Goal: Find specific page/section: Find specific page/section

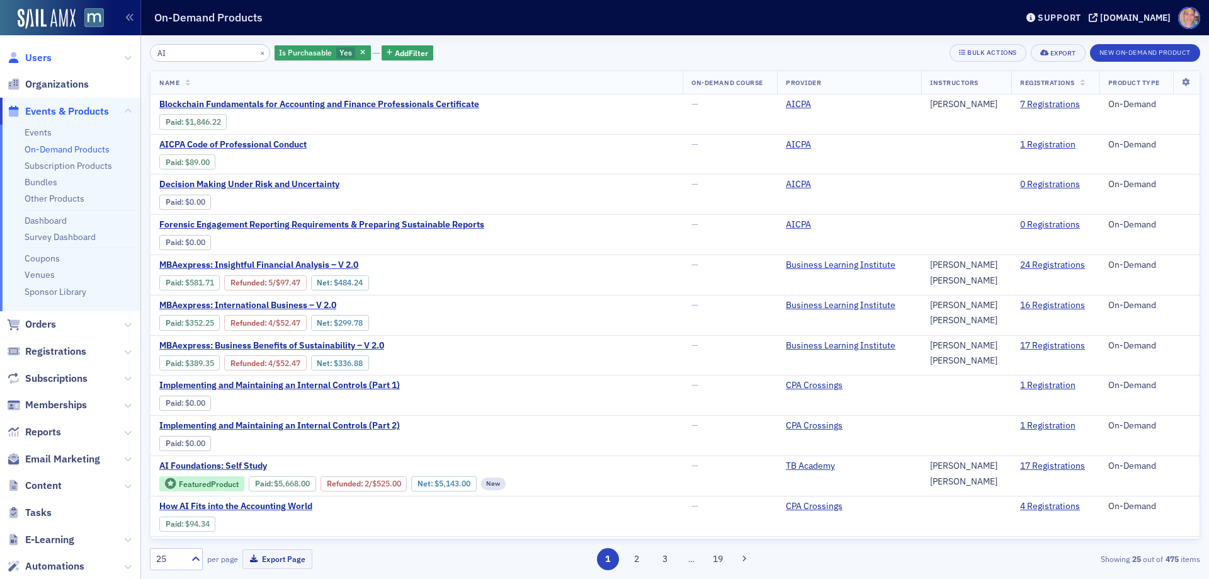
scroll to position [126, 0]
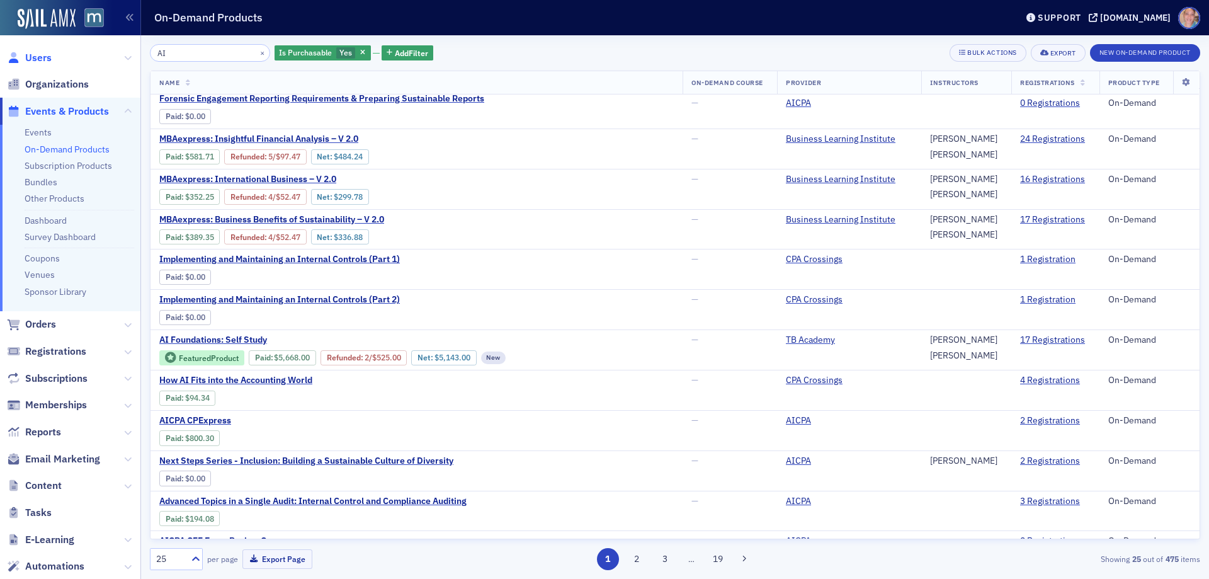
click at [40, 55] on span "Users" at bounding box center [38, 58] width 26 height 14
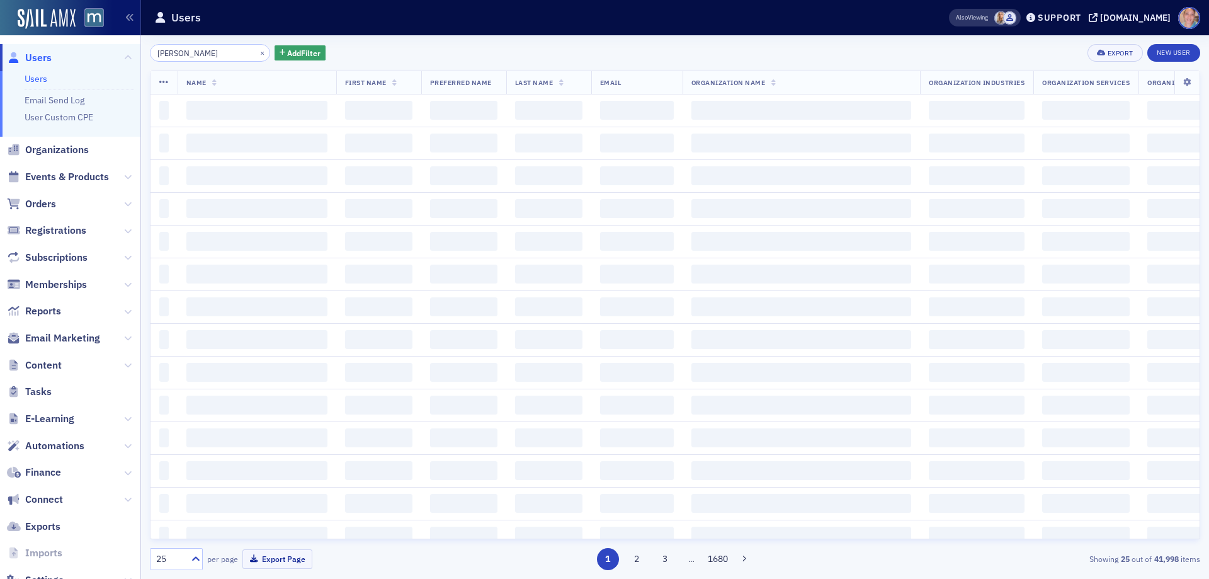
type input "bardwell"
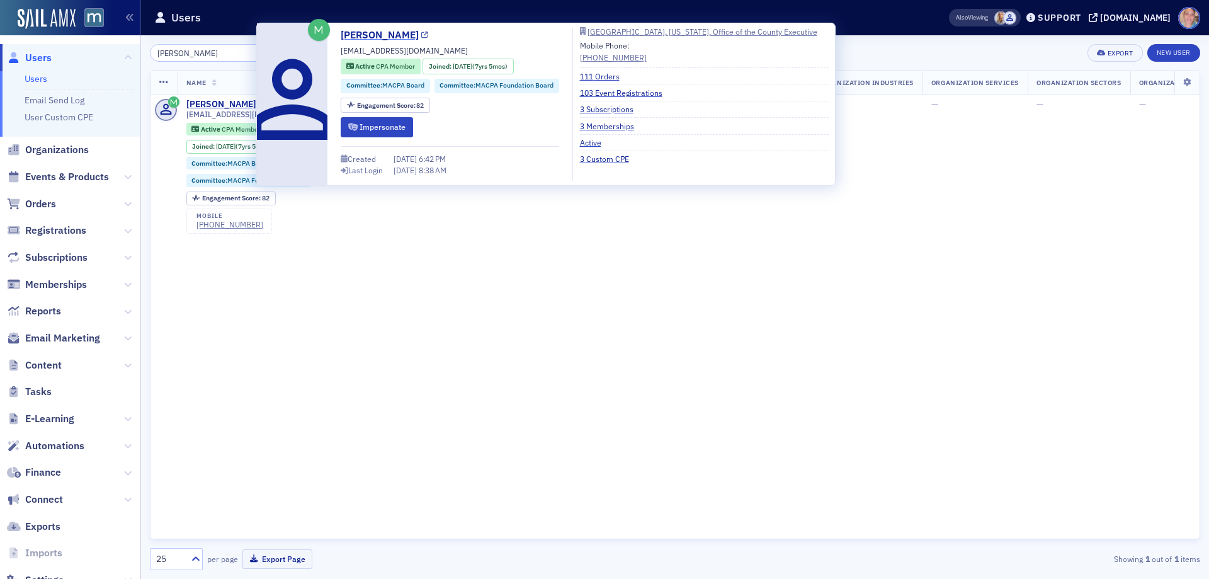
click at [375, 38] on link "[PERSON_NAME]" at bounding box center [385, 35] width 88 height 15
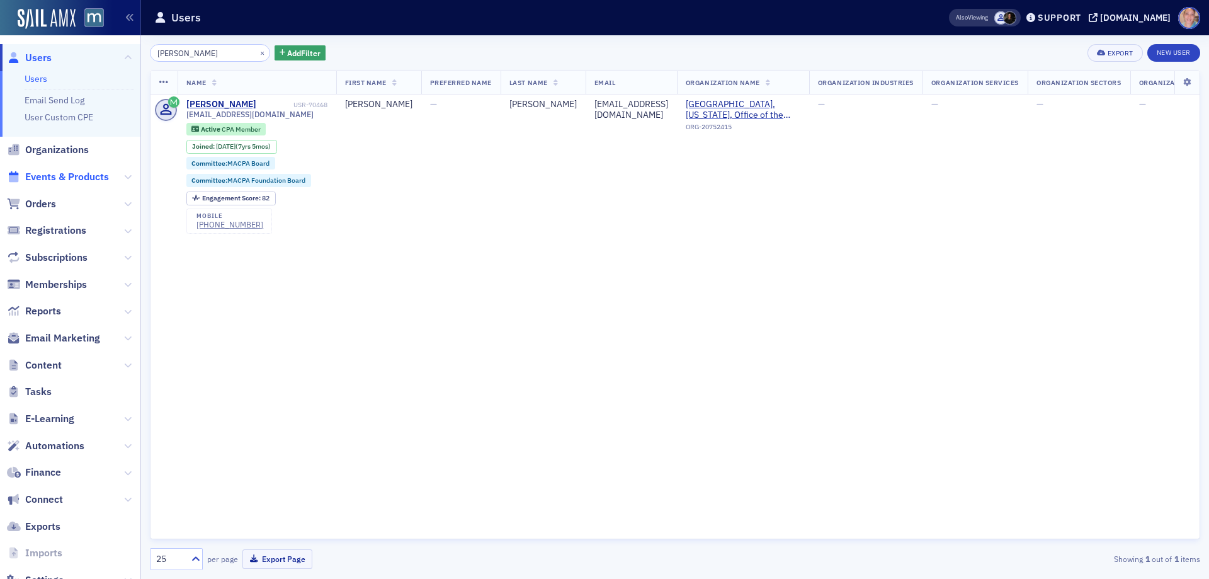
click at [59, 179] on span "Events & Products" at bounding box center [67, 177] width 84 height 14
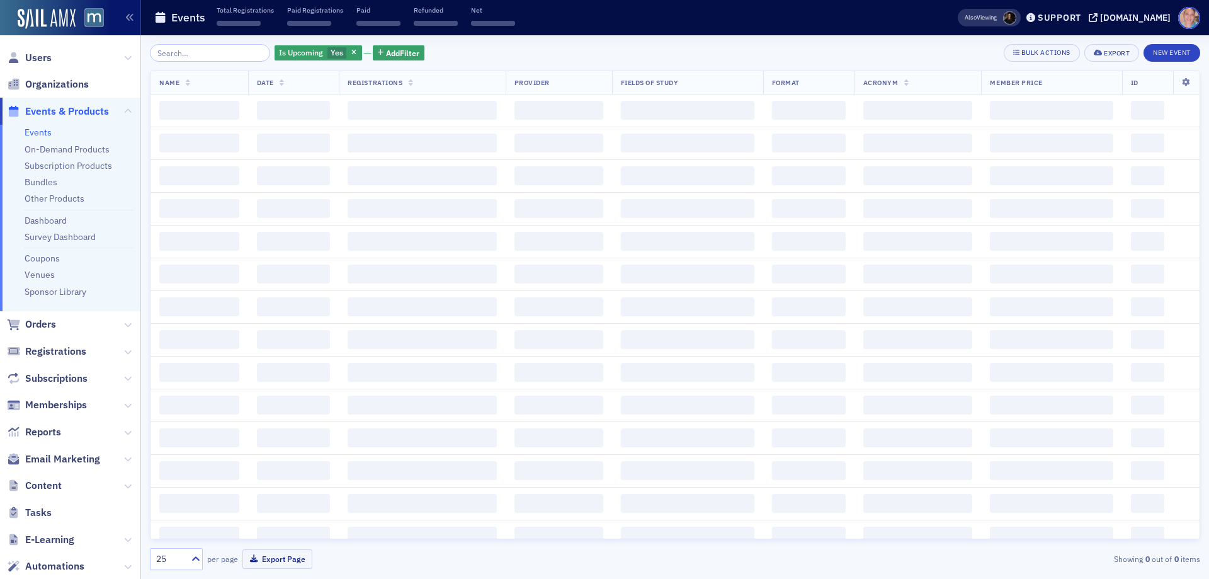
click at [224, 51] on input "search" at bounding box center [210, 53] width 120 height 18
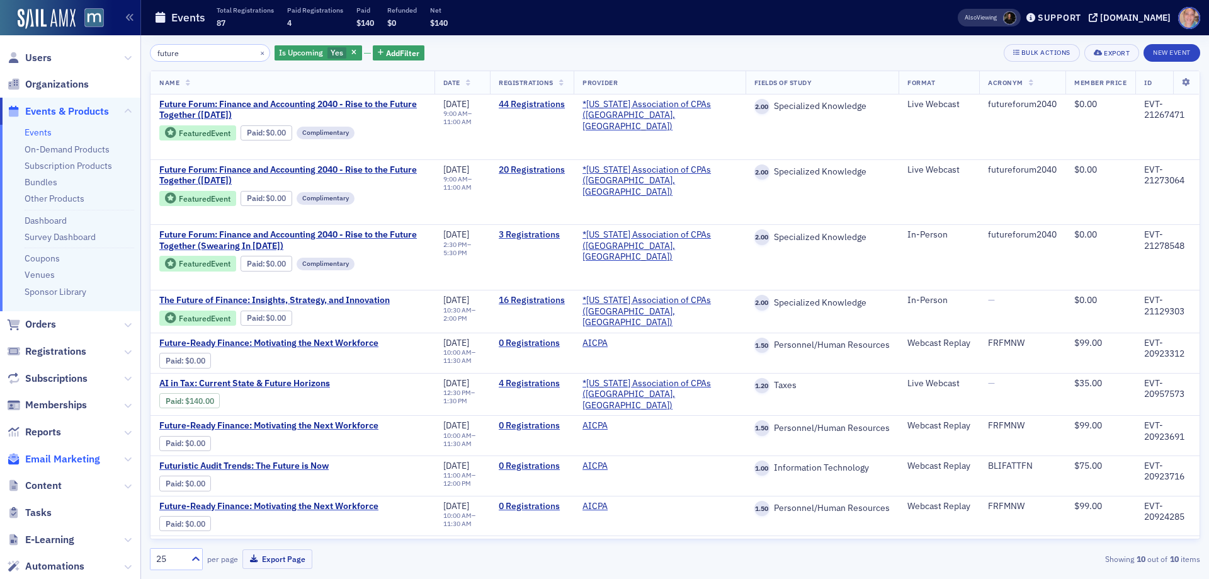
type input "future"
click at [196, 152] on link "Event Page" at bounding box center [183, 149] width 48 height 9
click at [257, 52] on button "×" at bounding box center [262, 52] width 11 height 11
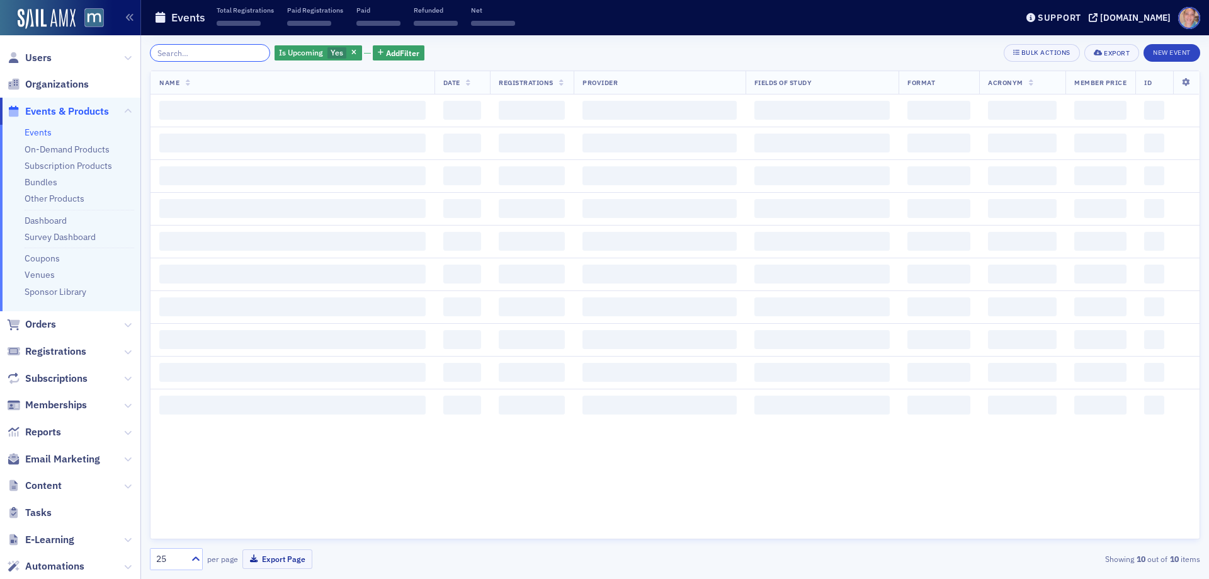
click at [196, 54] on input "search" at bounding box center [210, 53] width 120 height 18
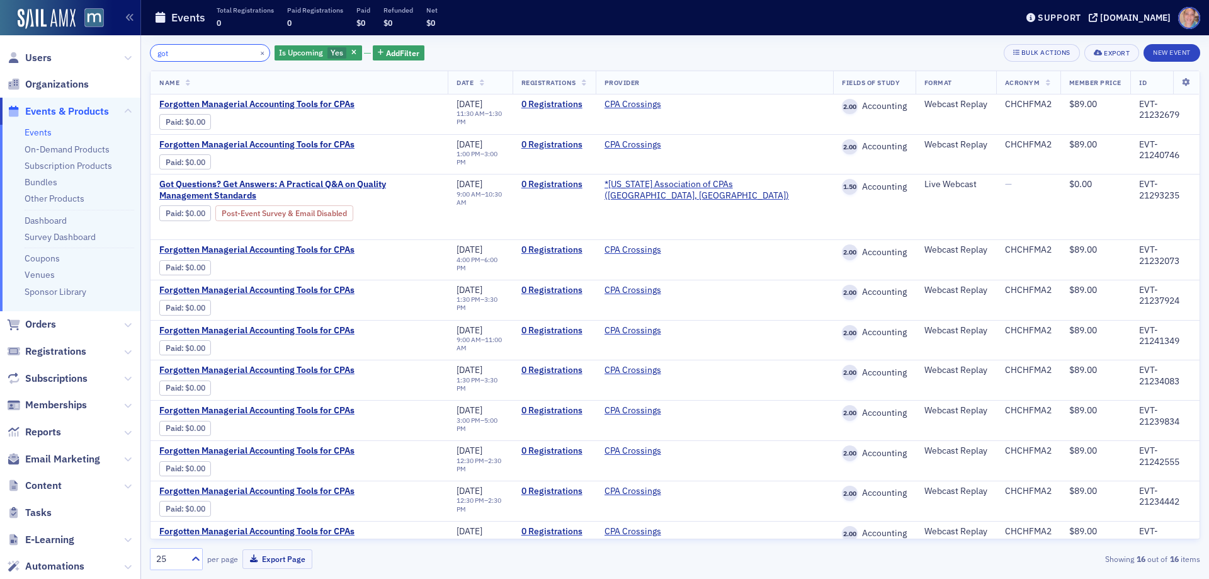
type input "got"
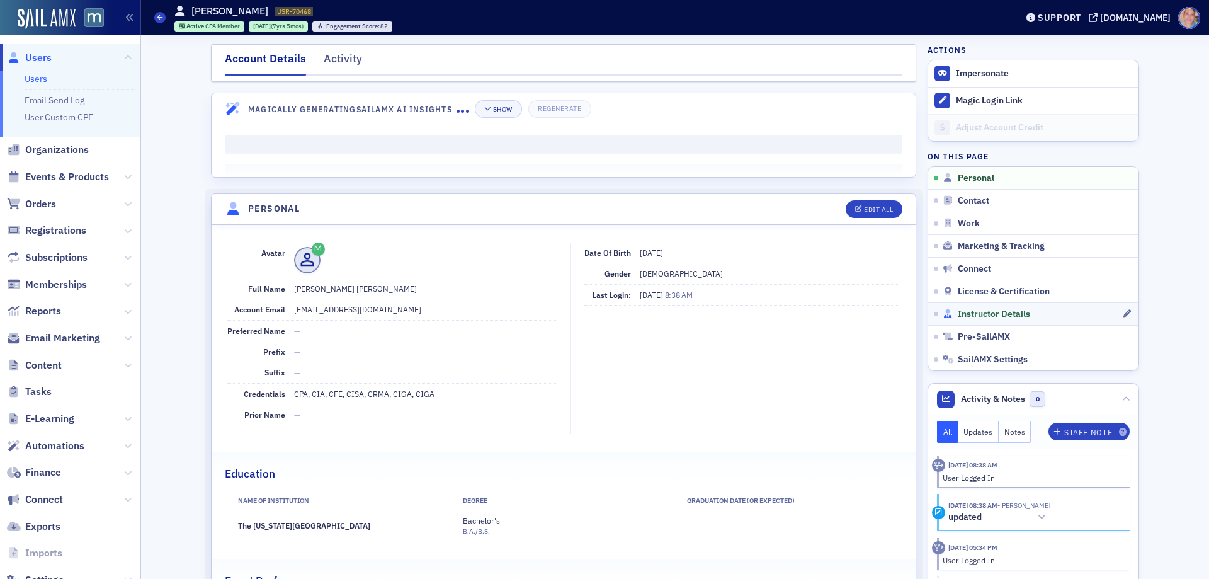
click at [1079, 312] on div "Instructor Details" at bounding box center [1032, 314] width 179 height 11
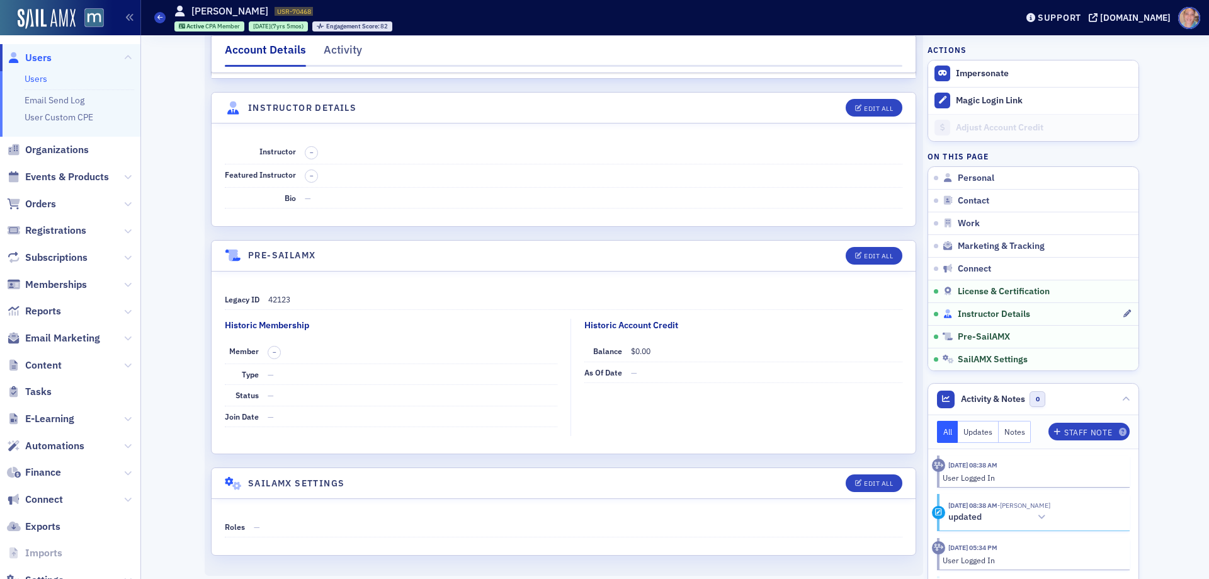
scroll to position [2752, 0]
